Goal: Book appointment/travel/reservation

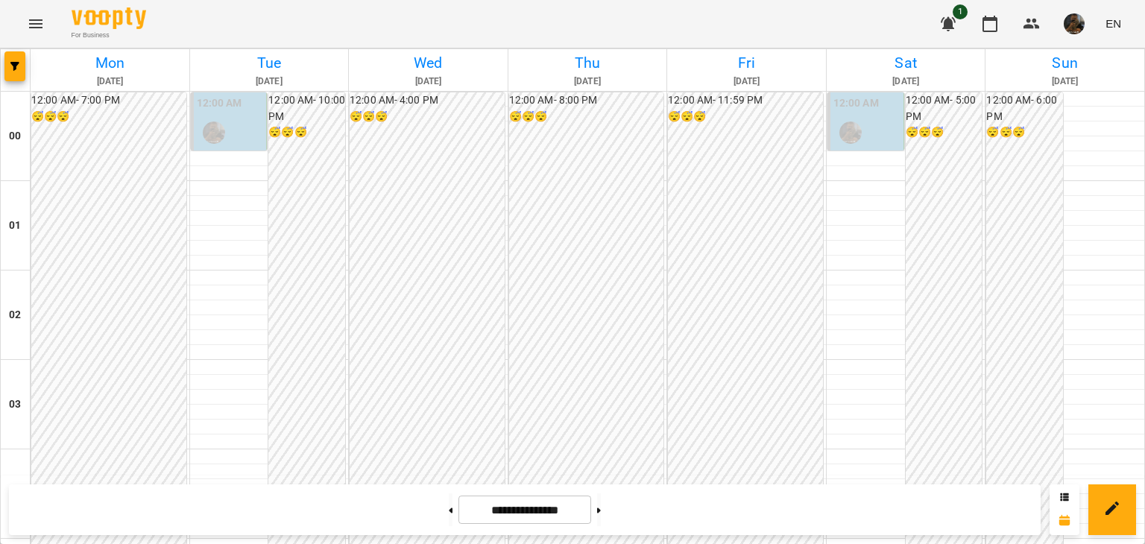
scroll to position [1566, 0]
click at [449, 499] on button at bounding box center [451, 510] width 4 height 33
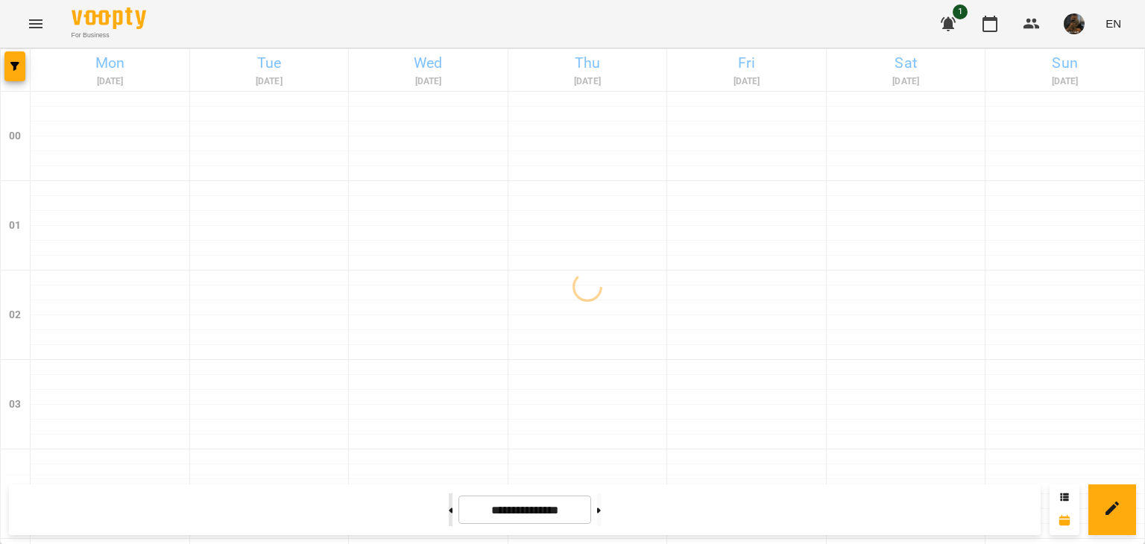
click at [449, 499] on button at bounding box center [451, 510] width 4 height 33
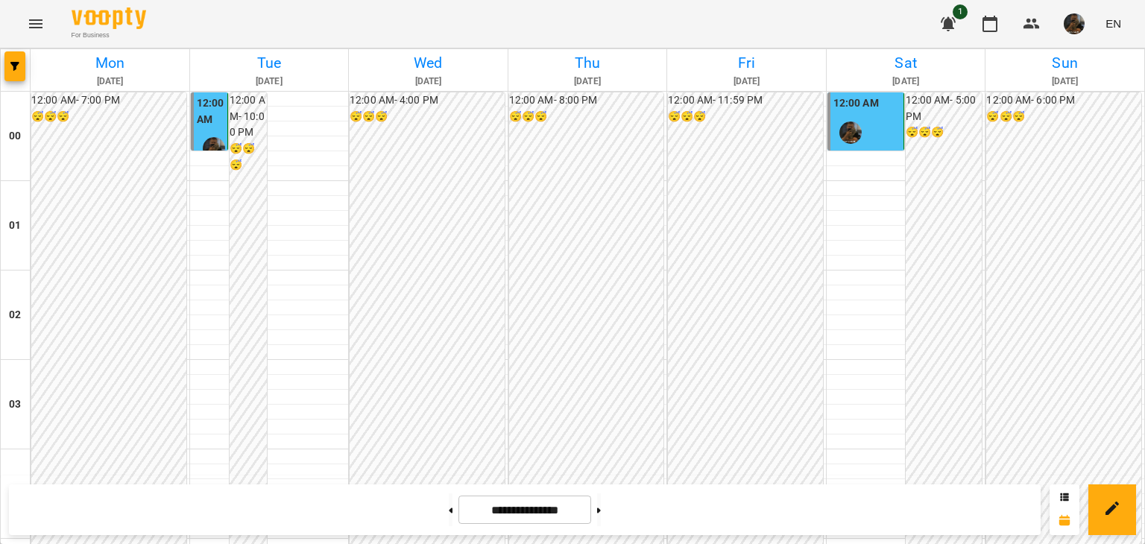
scroll to position [1315, 0]
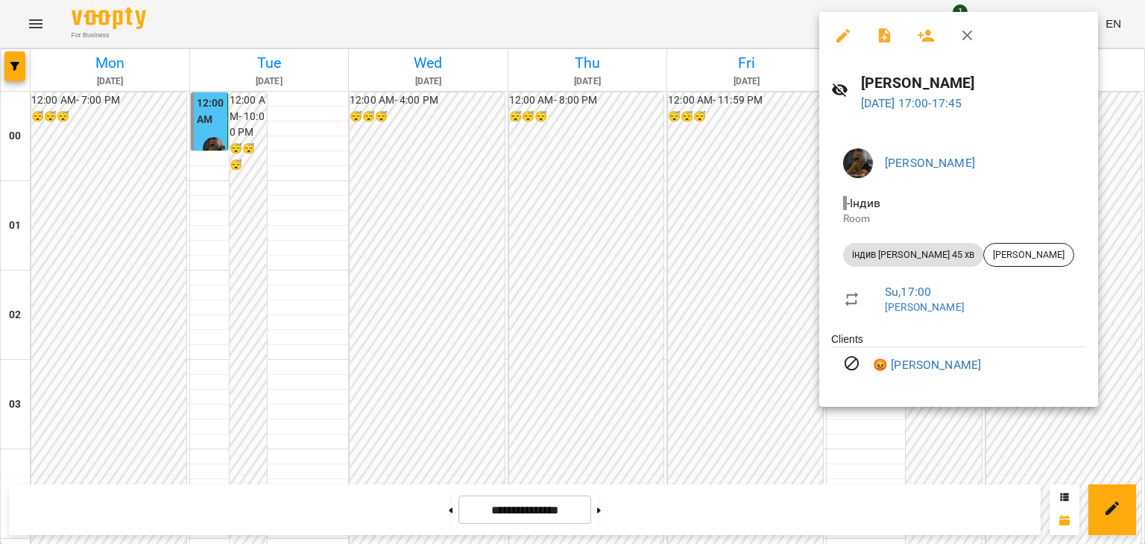
click at [645, 330] on div at bounding box center [572, 272] width 1145 height 544
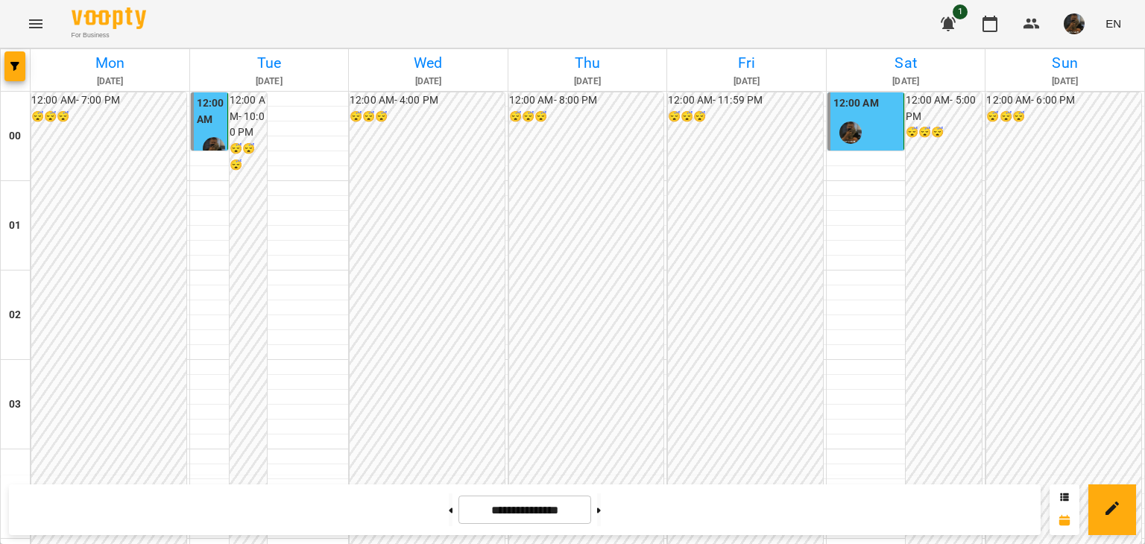
scroll to position [1613, 0]
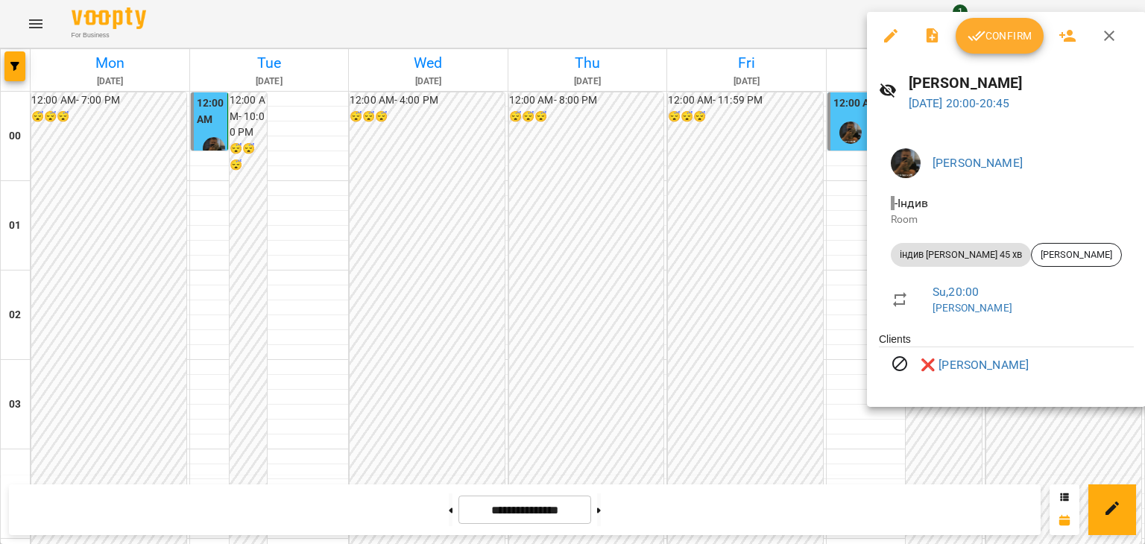
click at [664, 327] on div at bounding box center [572, 272] width 1145 height 544
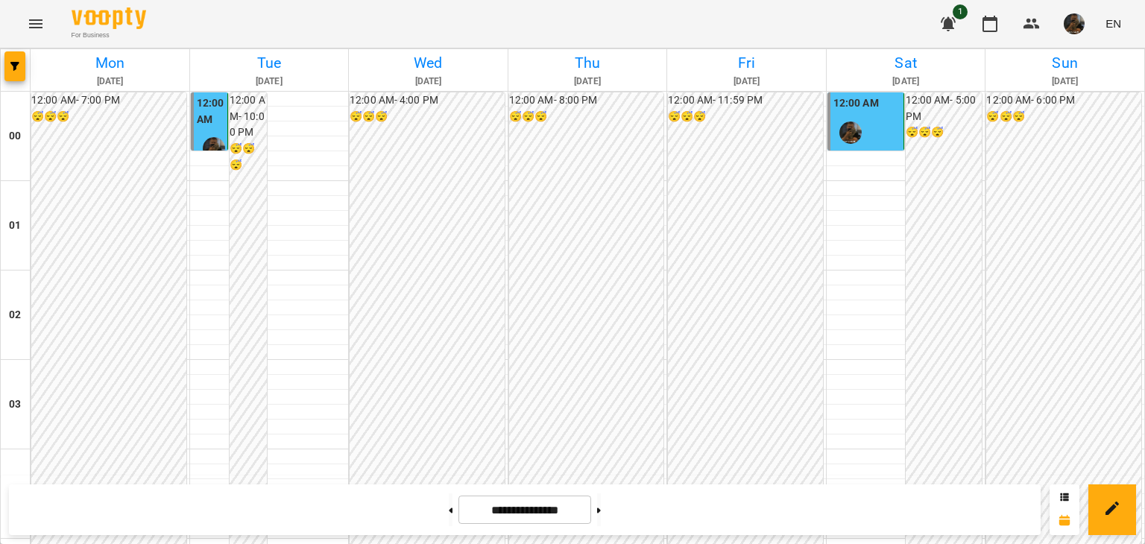
scroll to position [1762, 0]
click at [601, 520] on button at bounding box center [599, 510] width 4 height 33
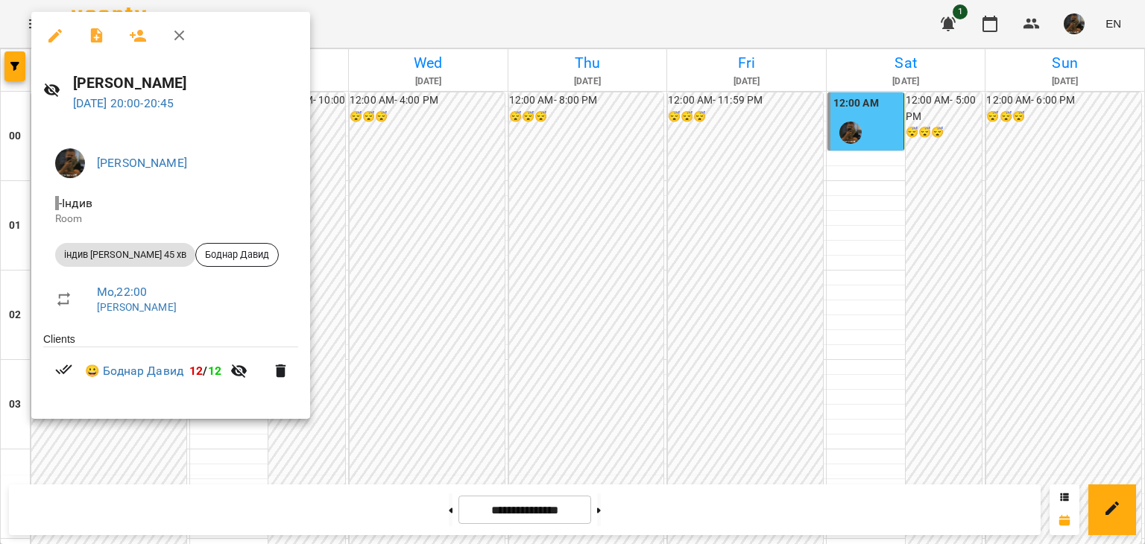
click at [410, 301] on div at bounding box center [572, 272] width 1145 height 544
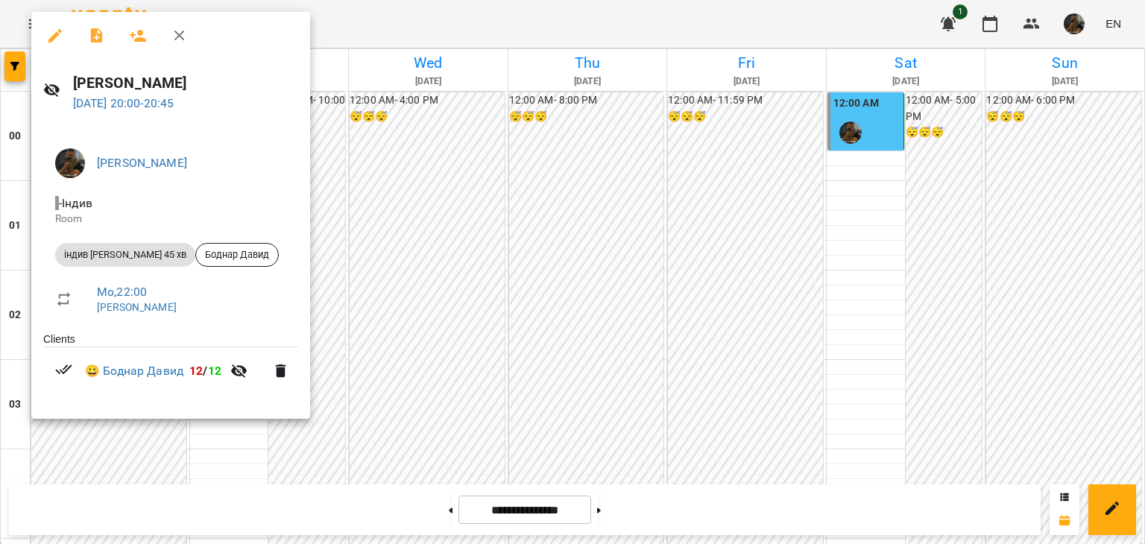
click at [400, 297] on div at bounding box center [572, 272] width 1145 height 544
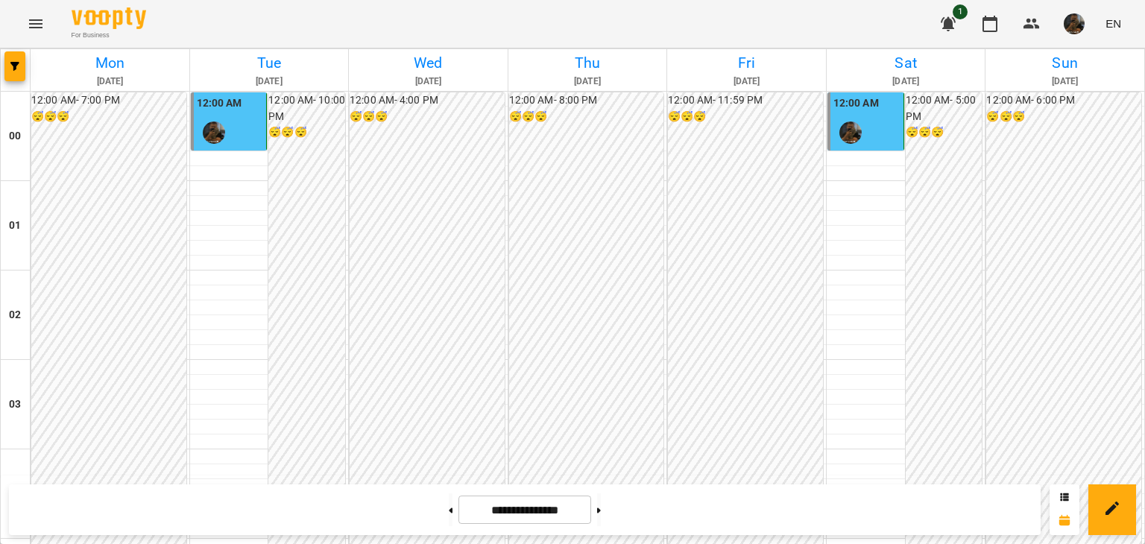
scroll to position [1491, 0]
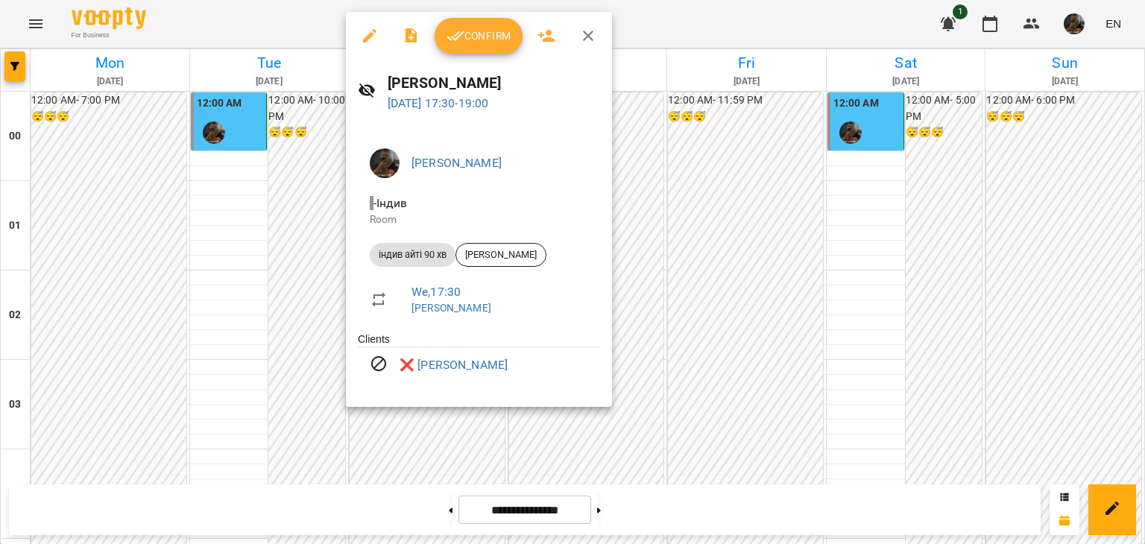
click at [267, 292] on div at bounding box center [572, 272] width 1145 height 544
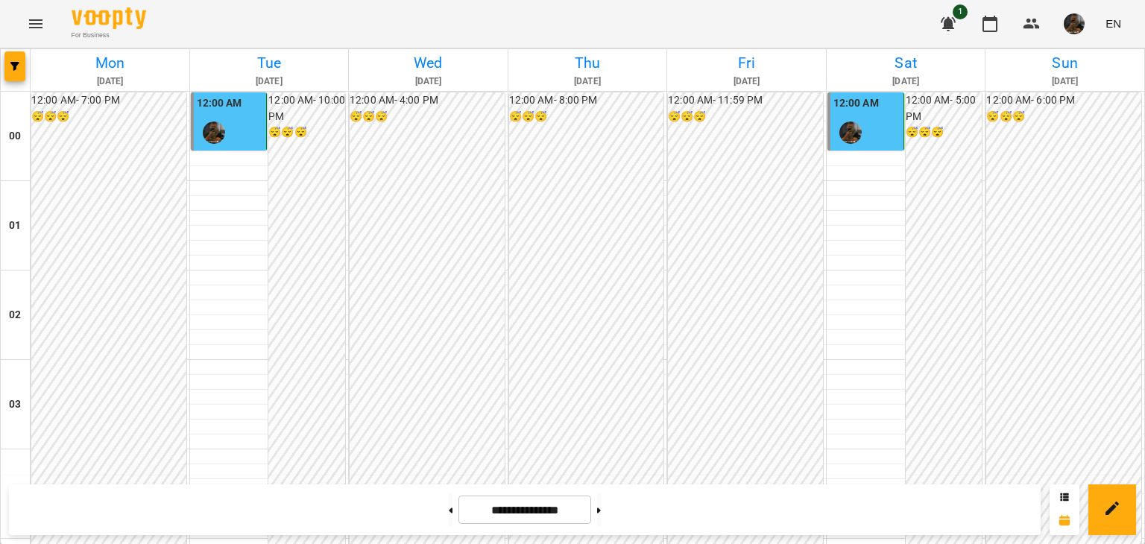
scroll to position [1640, 0]
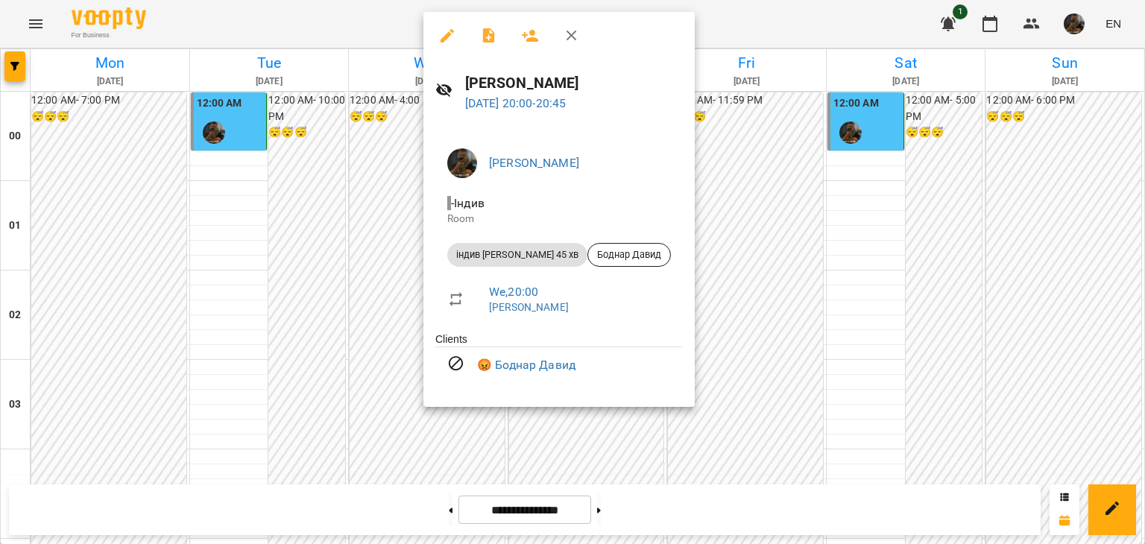
click at [311, 326] on div at bounding box center [572, 272] width 1145 height 544
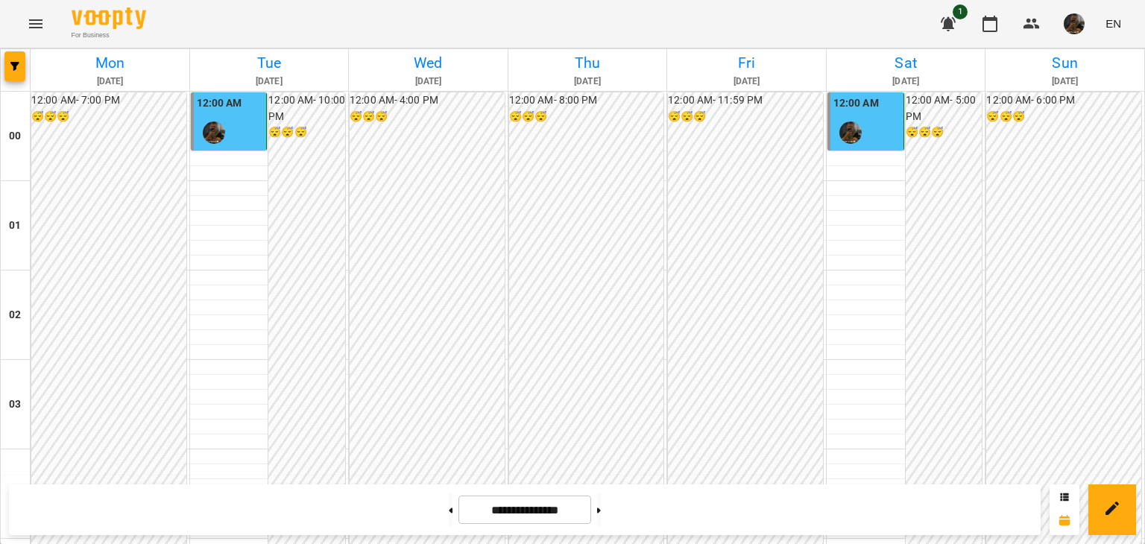
scroll to position [1417, 0]
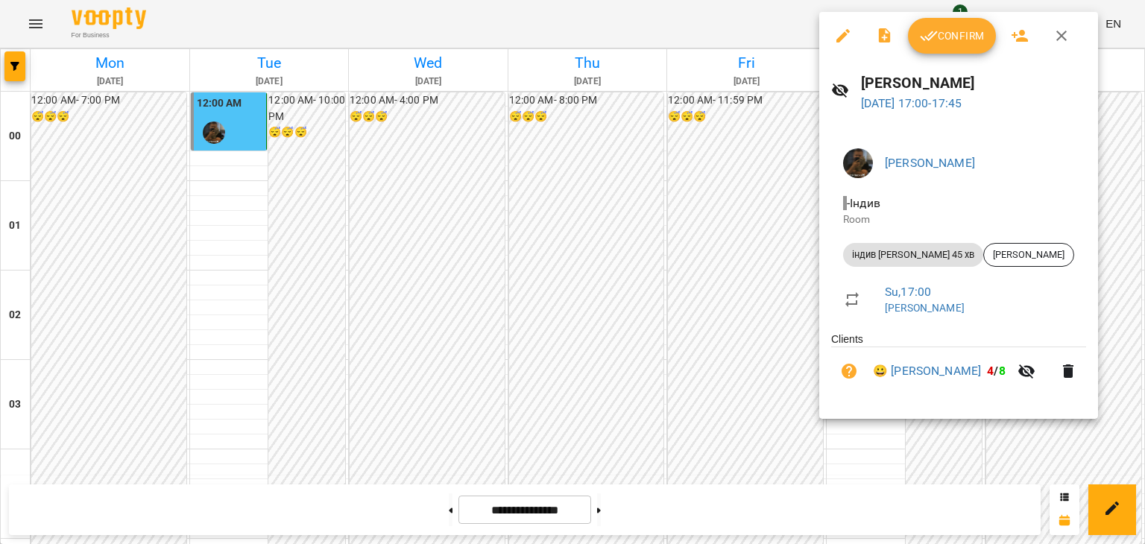
click at [728, 273] on div at bounding box center [572, 272] width 1145 height 544
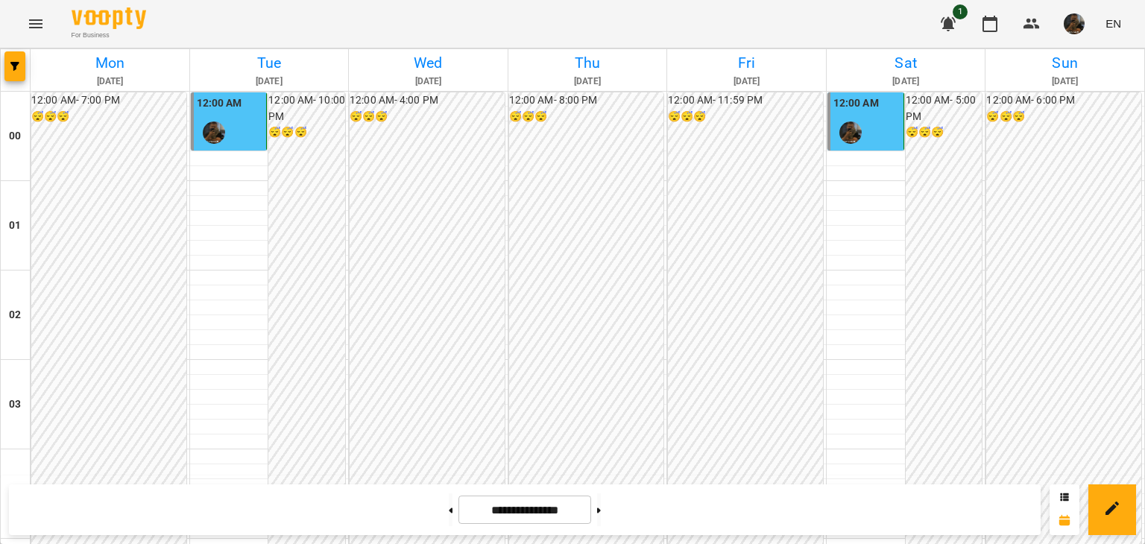
scroll to position [1566, 0]
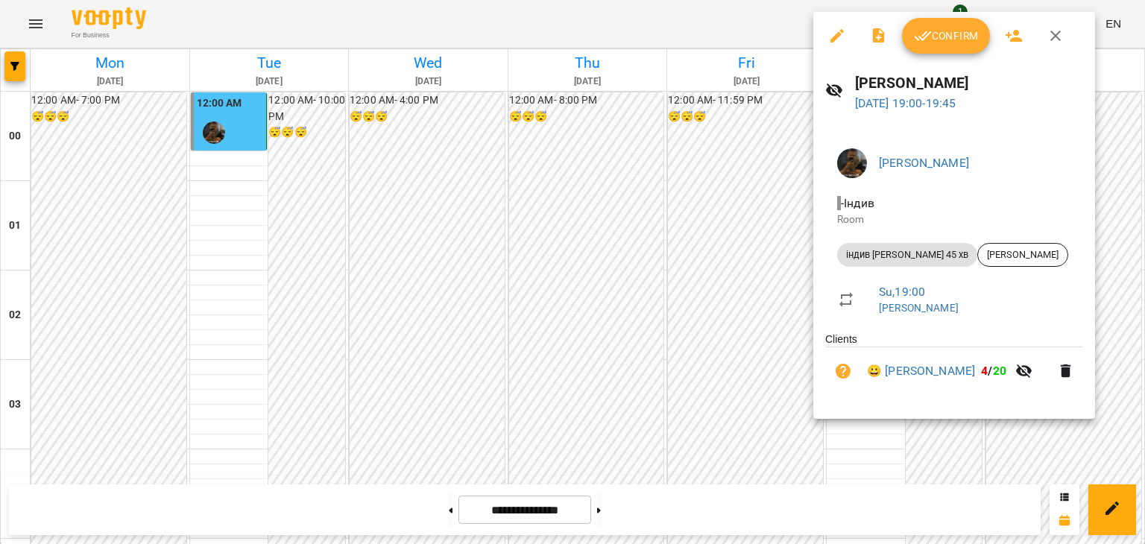
click at [704, 218] on div at bounding box center [572, 272] width 1145 height 544
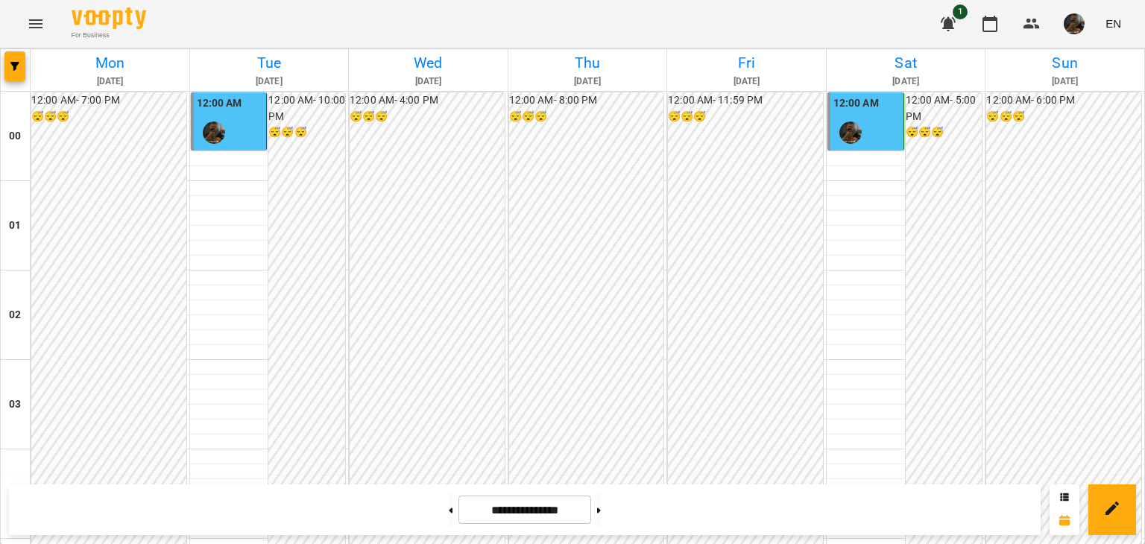
scroll to position [1491, 0]
click at [601, 509] on icon at bounding box center [599, 511] width 4 height 6
type input "**********"
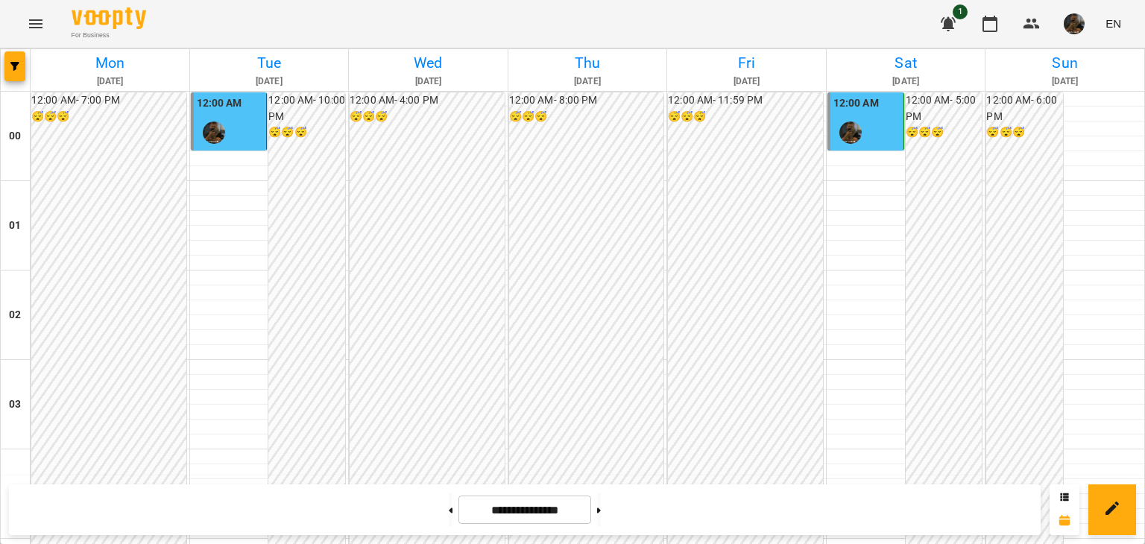
scroll to position [1762, 0]
